Goal: Task Accomplishment & Management: Use online tool/utility

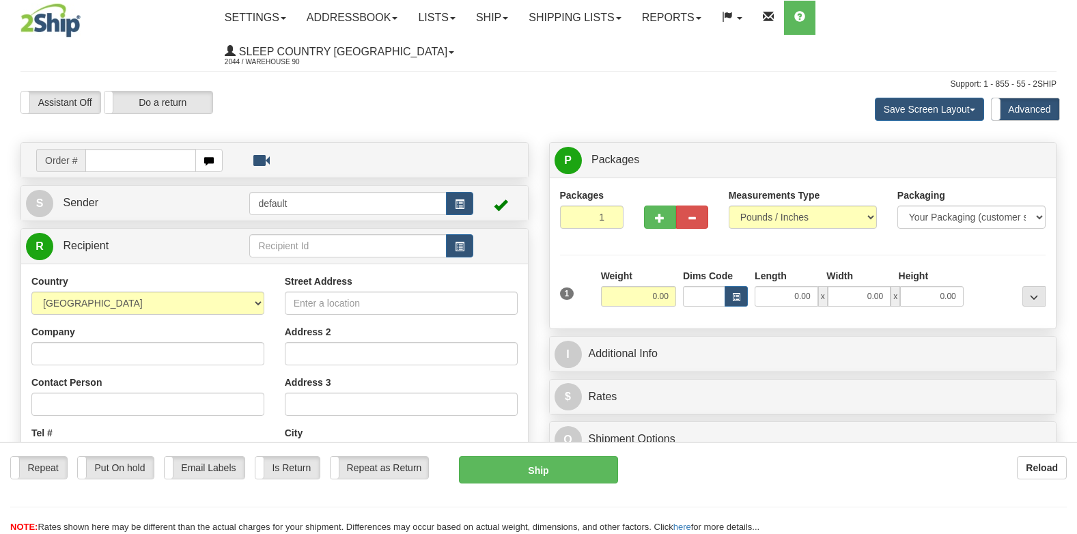
drag, startPoint x: 0, startPoint y: 0, endPoint x: 160, endPoint y: 126, distance: 203.7
click at [158, 149] on input "text" at bounding box center [140, 160] width 111 height 23
type input "9007i149484"
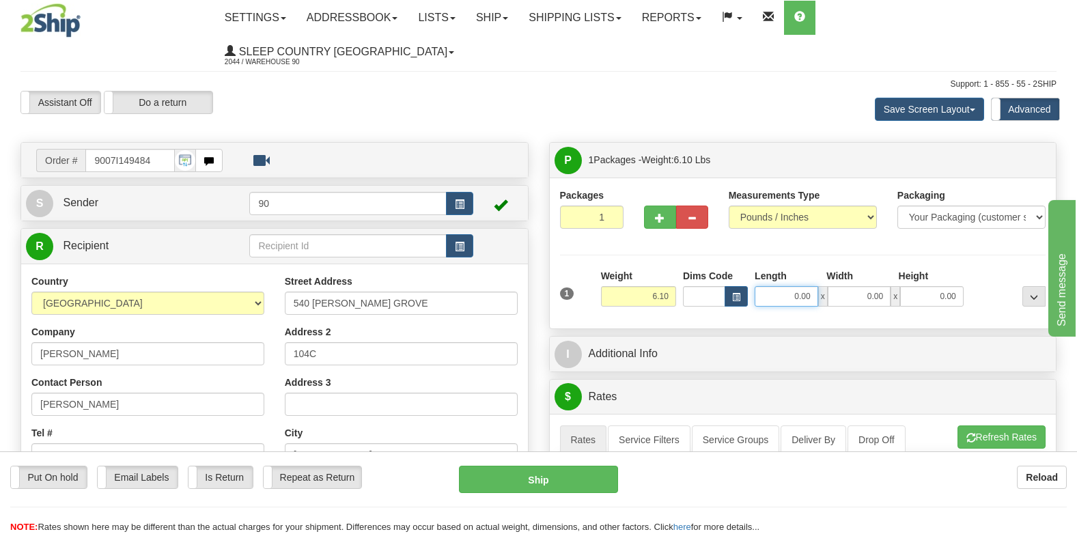
drag, startPoint x: 772, startPoint y: 265, endPoint x: 880, endPoint y: 268, distance: 107.3
click at [879, 286] on div "0.00 x 0.00 x 0.00" at bounding box center [859, 296] width 209 height 20
type input "41.00"
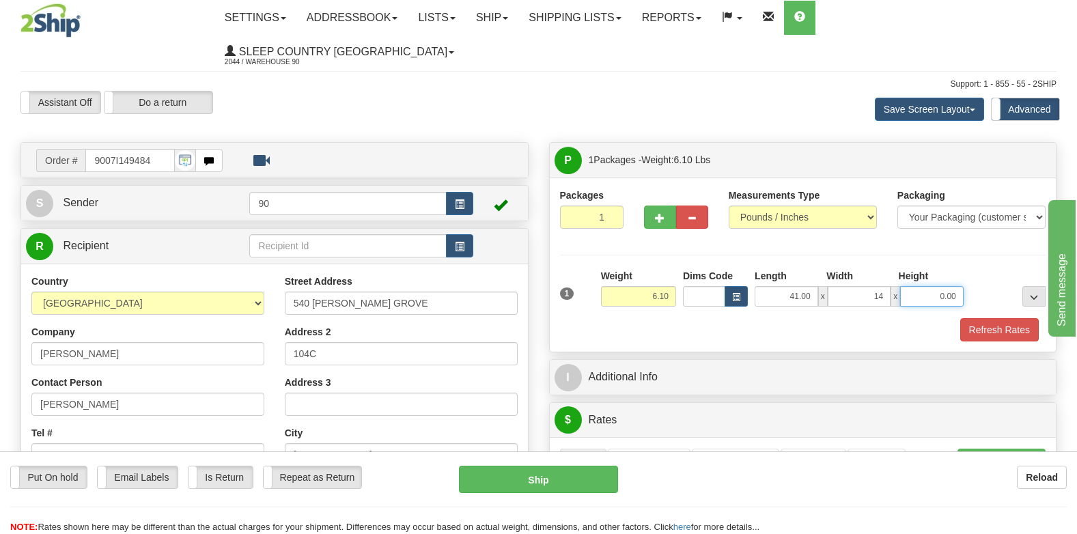
type input "14.00"
type input "6.00"
click at [990, 318] on button "Refresh Rates" at bounding box center [999, 329] width 79 height 23
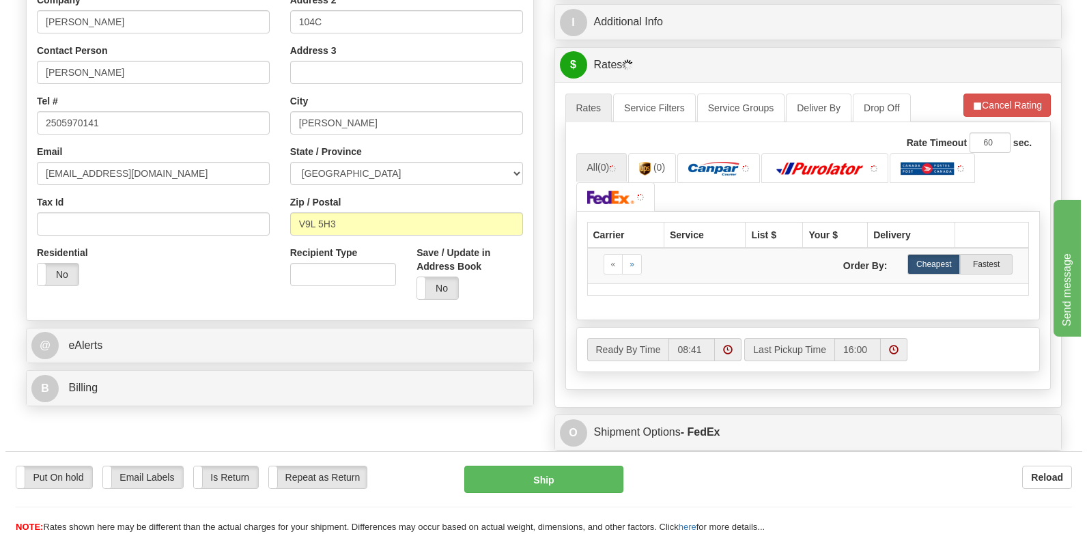
scroll to position [410, 0]
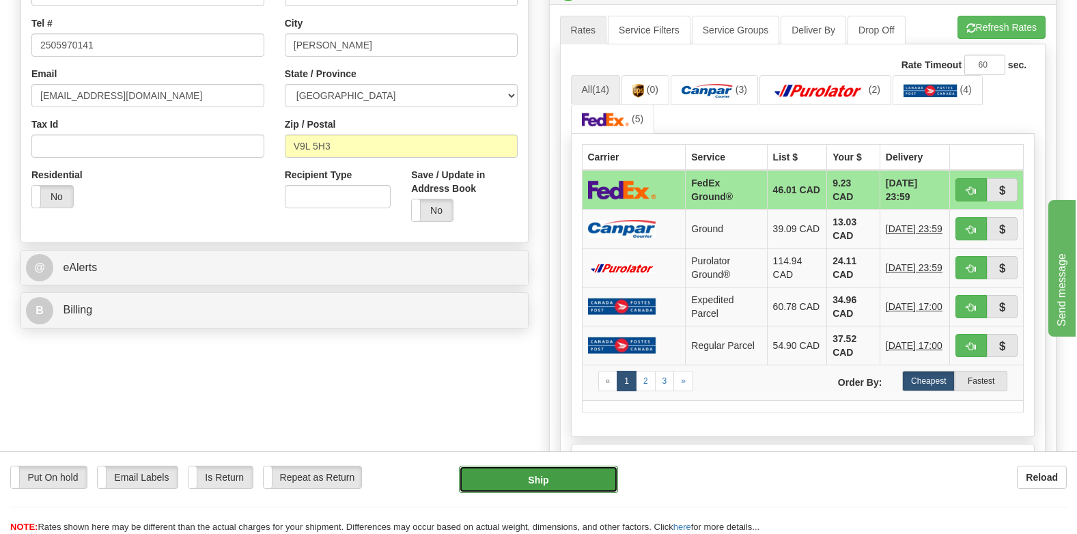
click at [503, 475] on button "Ship" at bounding box center [538, 479] width 159 height 27
type input "92"
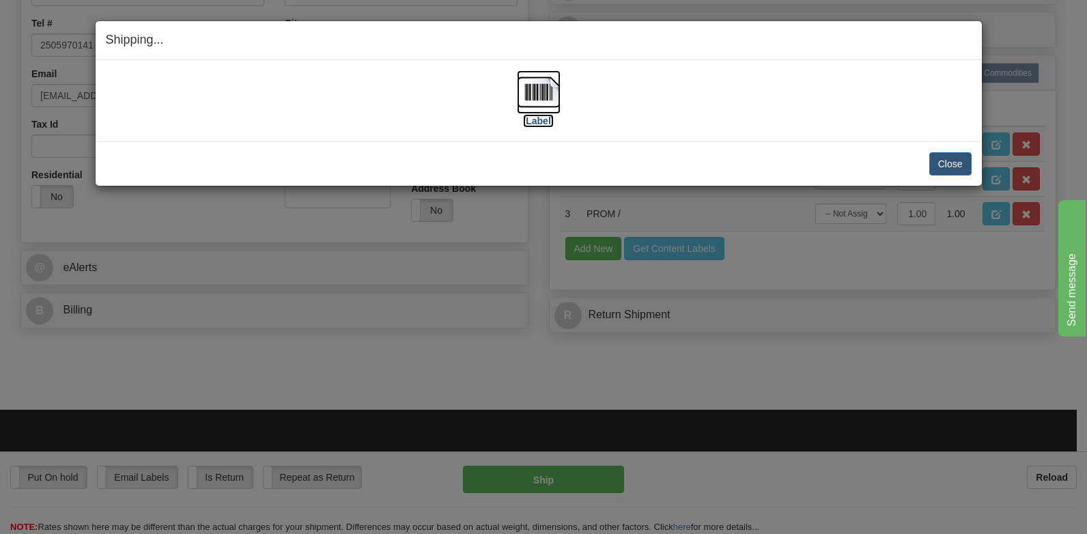
click at [535, 96] on img at bounding box center [539, 92] width 44 height 44
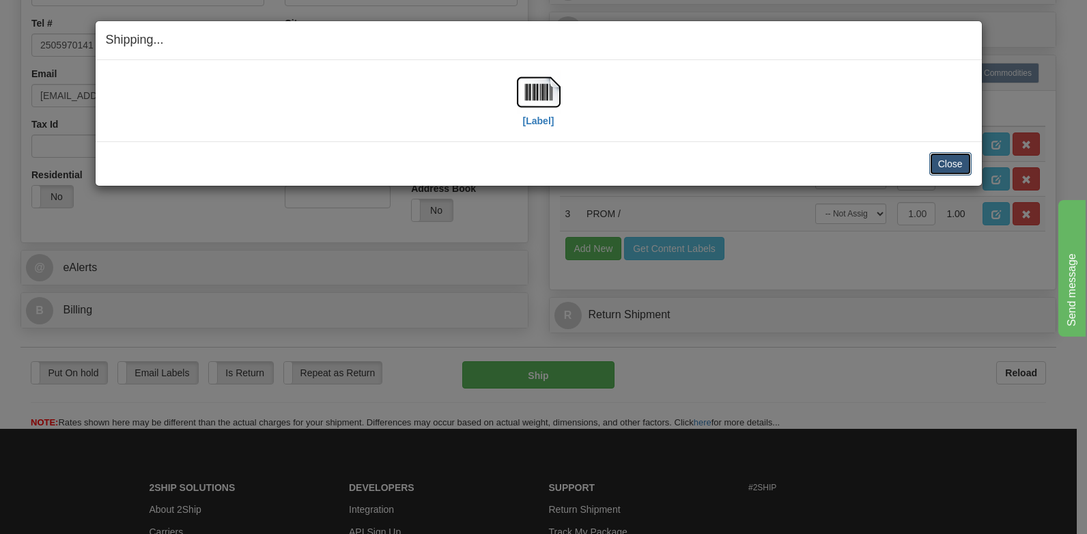
click at [943, 159] on button "Close" at bounding box center [951, 163] width 42 height 23
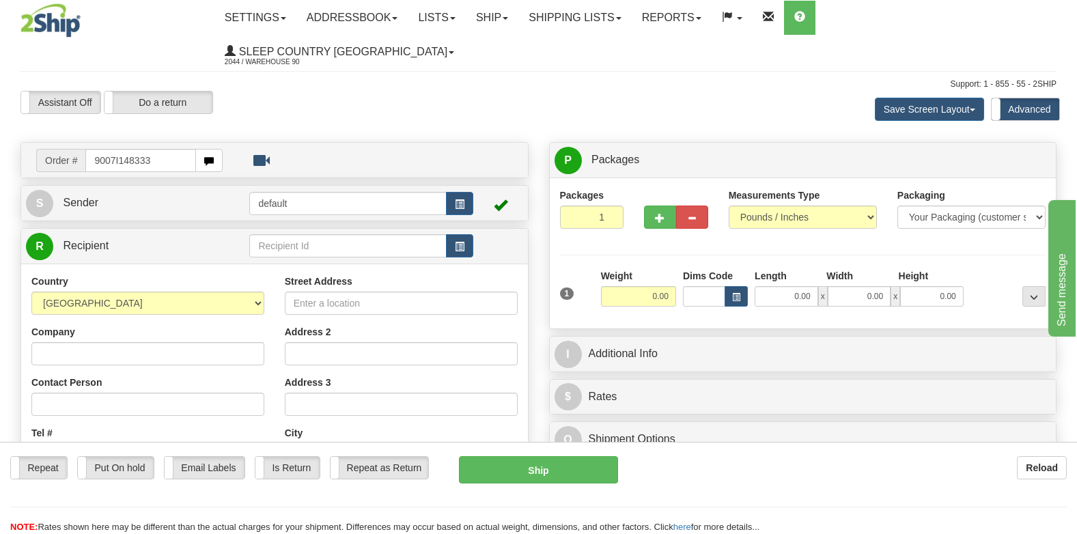
type input "9007I148333"
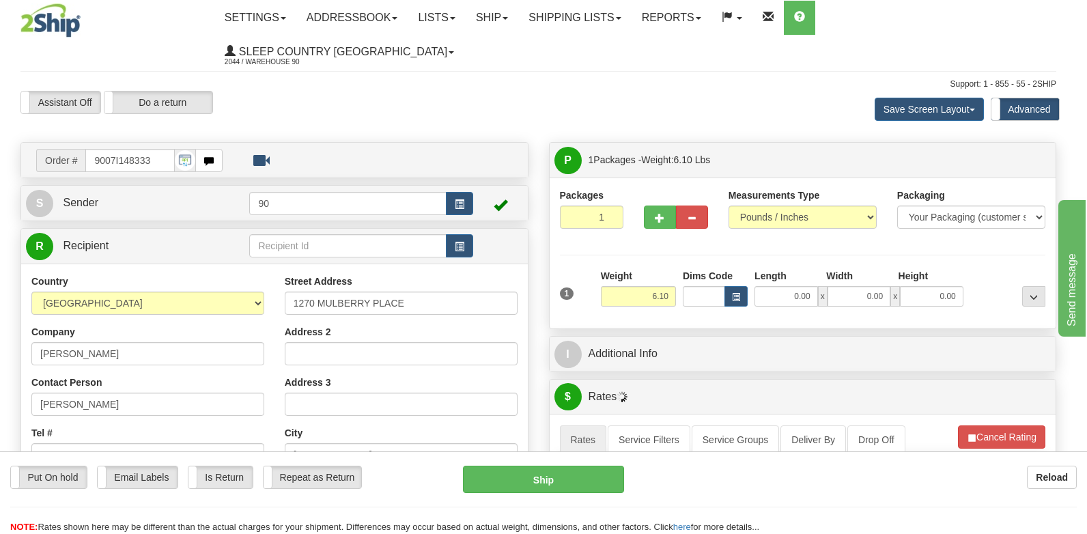
type input "[GEOGRAPHIC_DATA]"
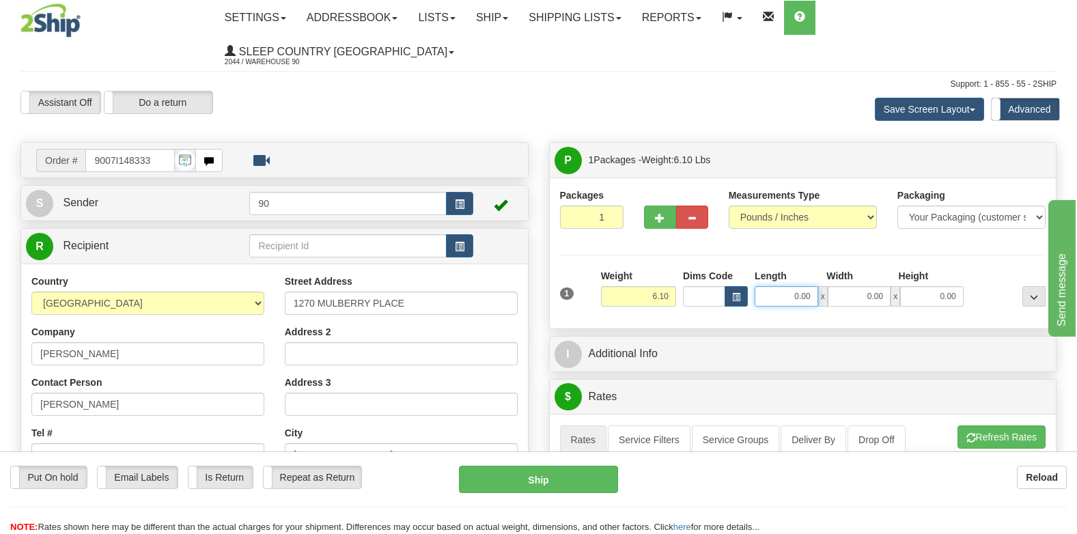
drag, startPoint x: 777, startPoint y: 266, endPoint x: 856, endPoint y: 269, distance: 79.3
click at [856, 286] on div "0.00 x 0.00 x 0.00" at bounding box center [859, 296] width 209 height 20
type input "41.00"
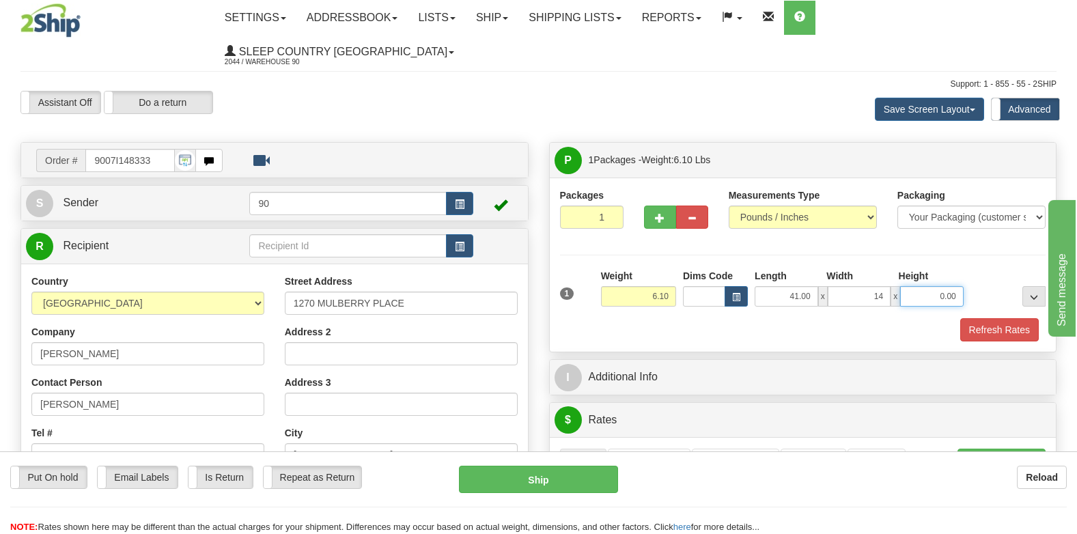
type input "14.00"
type input "6.00"
click at [978, 318] on button "Refresh Rates" at bounding box center [999, 329] width 79 height 23
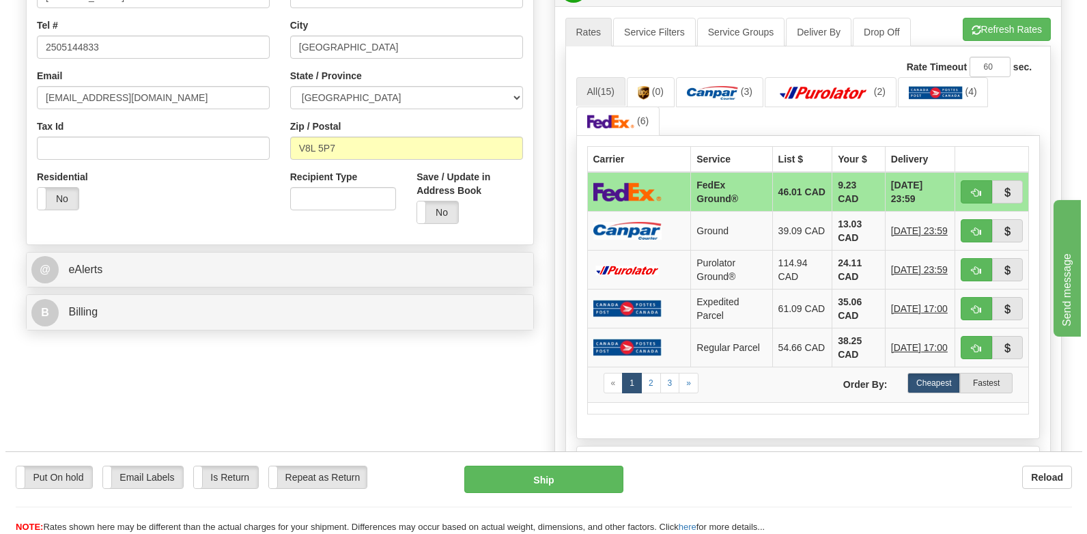
scroll to position [410, 0]
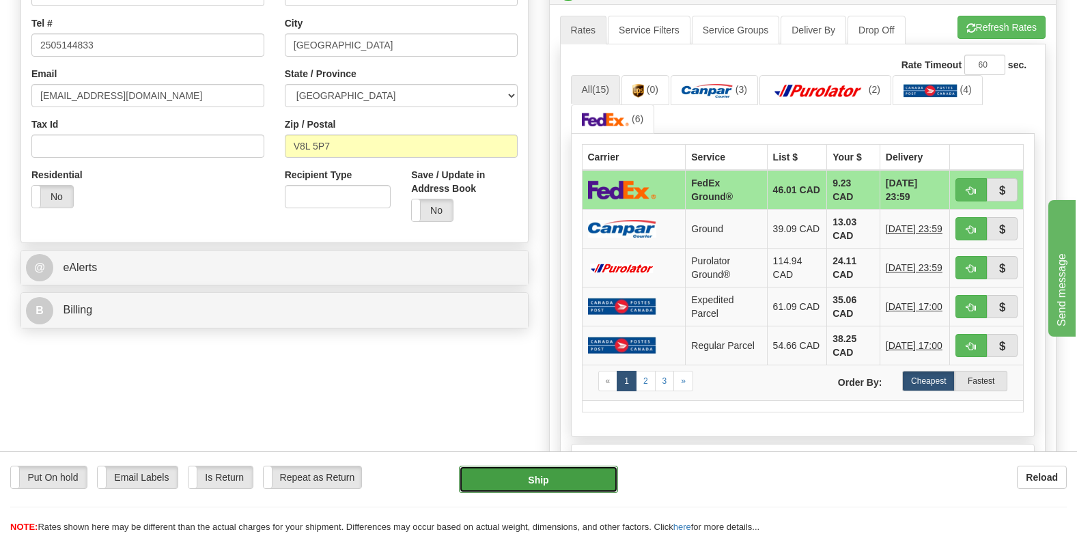
click at [532, 485] on button "Ship" at bounding box center [538, 479] width 159 height 27
type input "92"
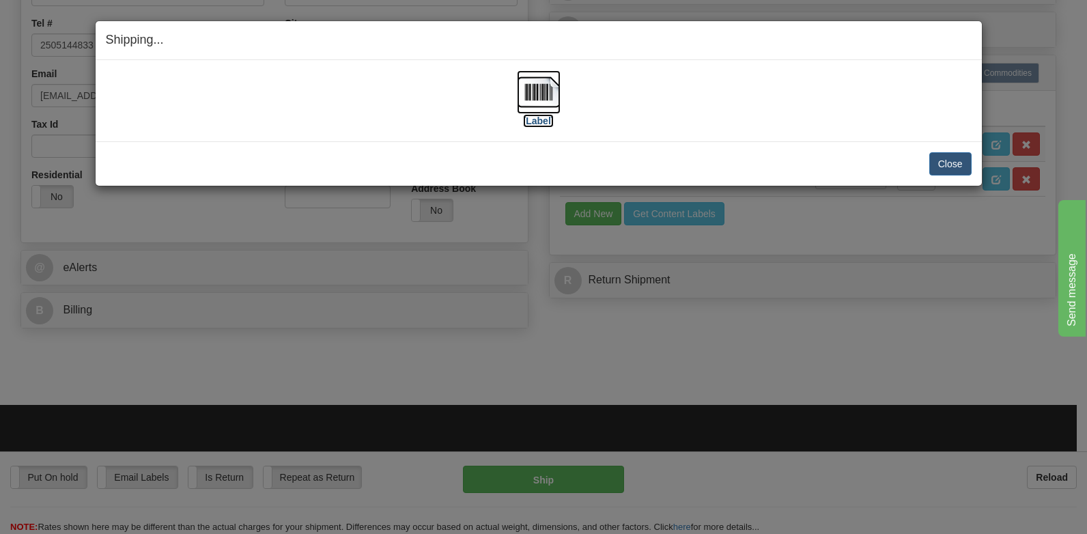
click at [531, 104] on img at bounding box center [539, 92] width 44 height 44
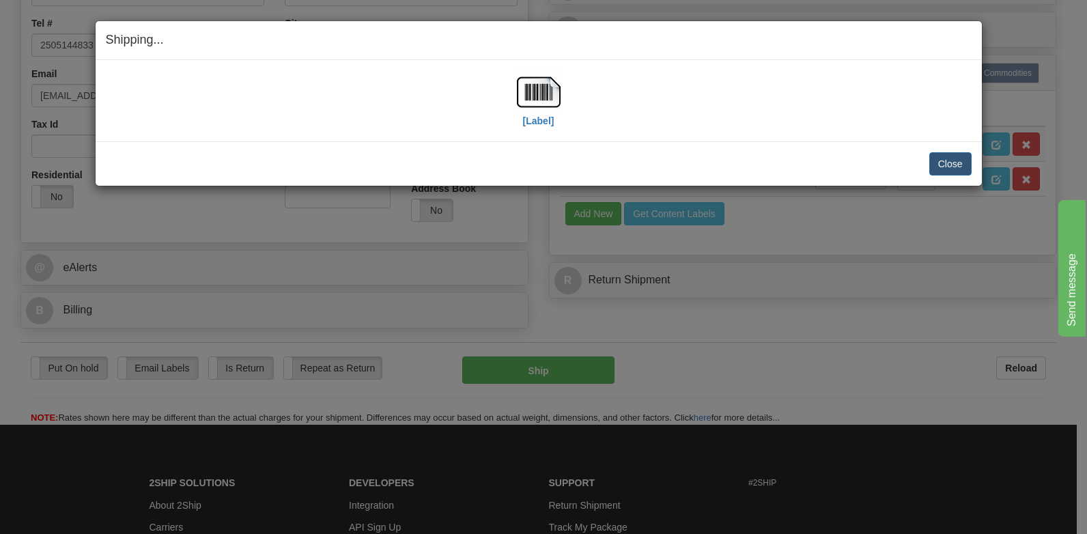
click at [723, 115] on div "[Label]" at bounding box center [539, 100] width 866 height 61
click at [945, 157] on button "Close" at bounding box center [951, 163] width 42 height 23
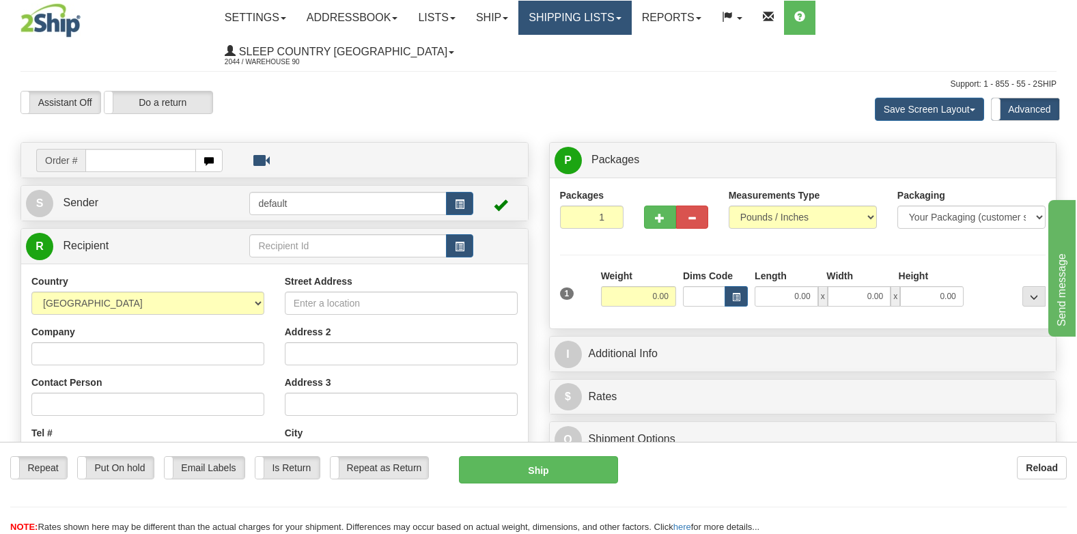
click at [627, 18] on link "Shipping lists" at bounding box center [574, 18] width 113 height 34
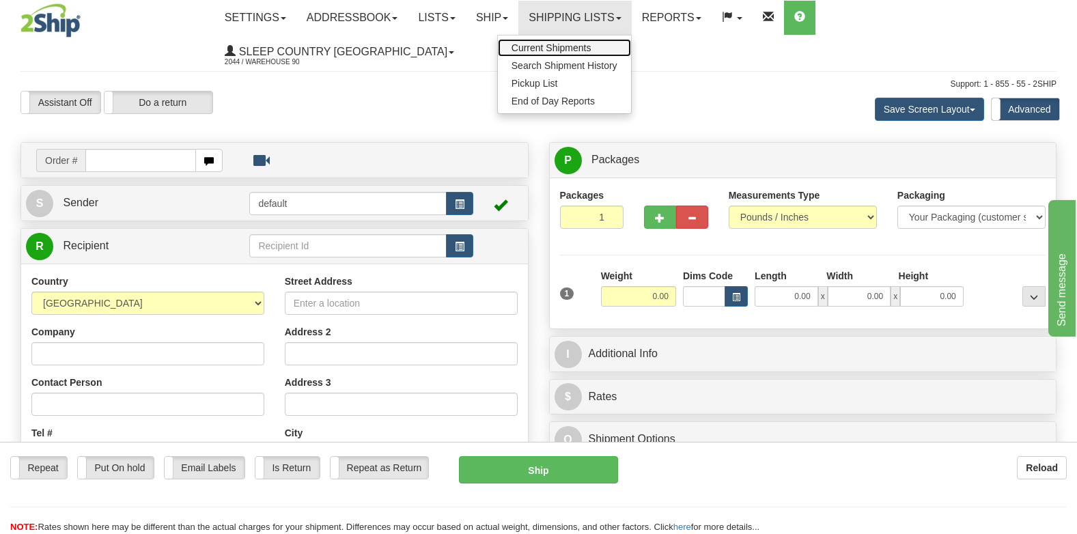
click at [631, 42] on link "Current Shipments" at bounding box center [564, 48] width 133 height 18
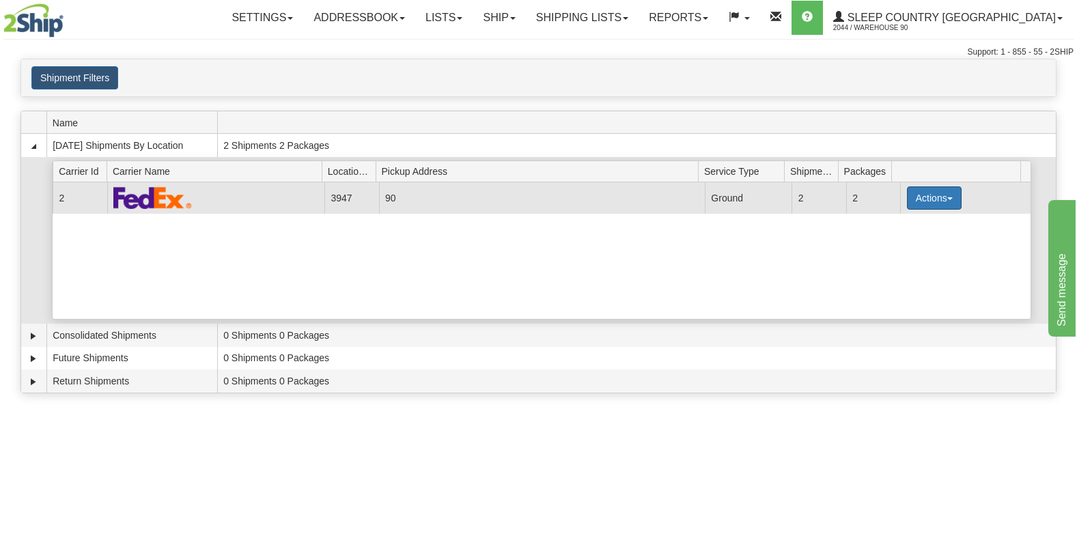
click at [932, 192] on button "Actions" at bounding box center [934, 197] width 55 height 23
click at [897, 244] on span "Close" at bounding box center [880, 241] width 31 height 10
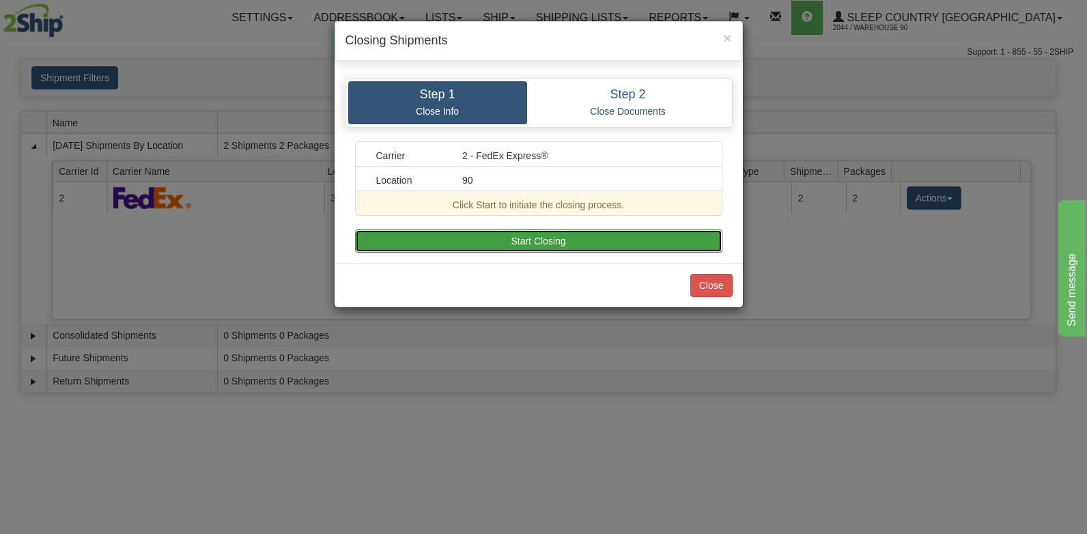
click at [630, 240] on button "Start Closing" at bounding box center [538, 240] width 367 height 23
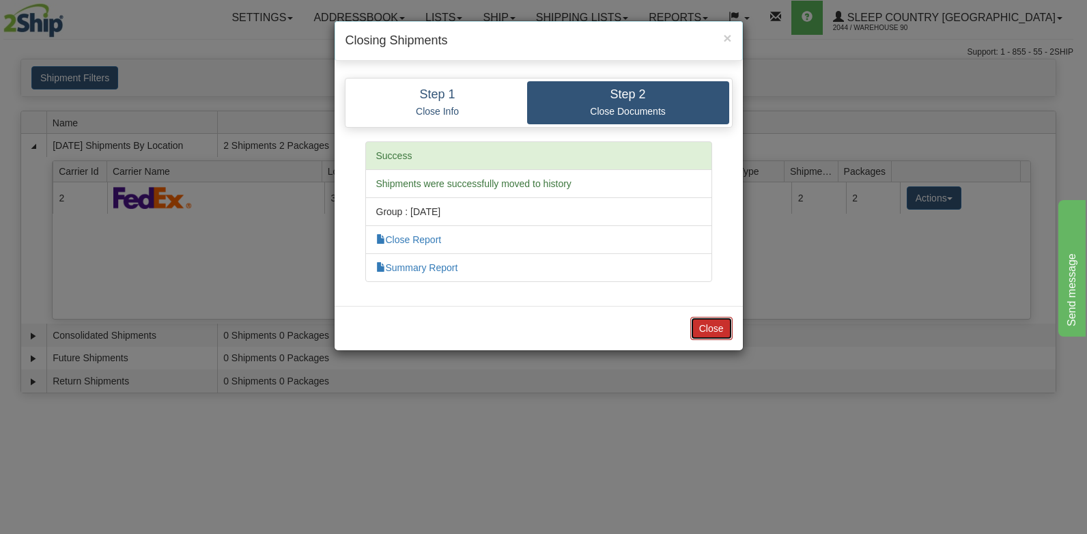
click at [723, 329] on button "Close" at bounding box center [711, 328] width 42 height 23
